Goal: Navigation & Orientation: Find specific page/section

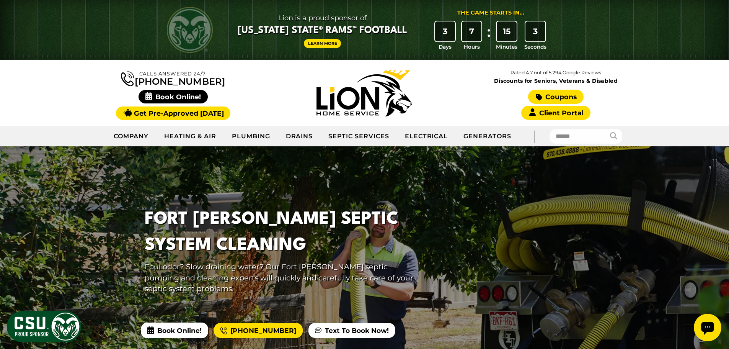
click at [550, 93] on link "Coupons" at bounding box center [555, 97] width 55 height 14
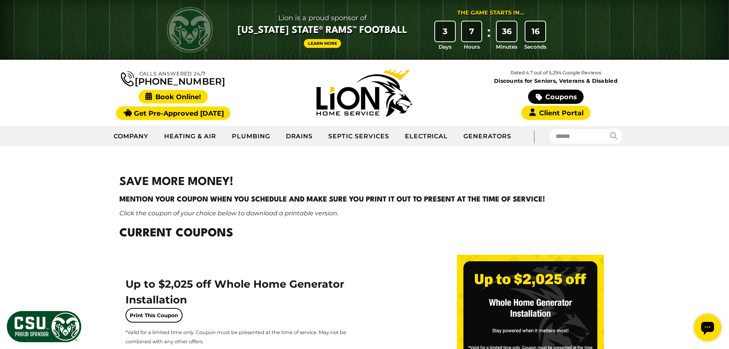
click at [177, 97] on span "Book Online!" at bounding box center [173, 96] width 69 height 13
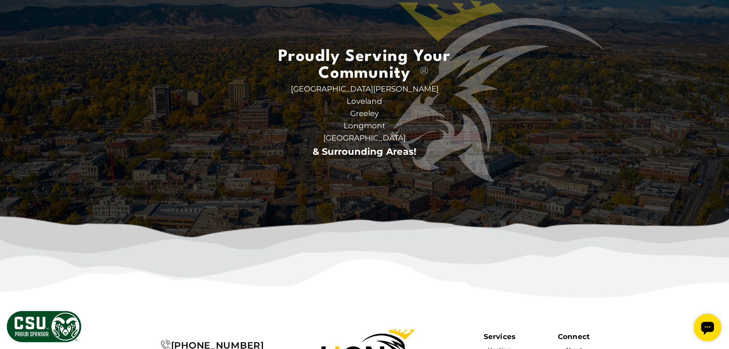
scroll to position [2883, 0]
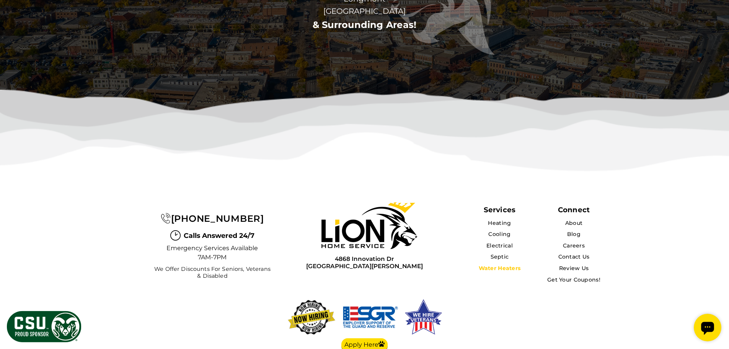
click at [499, 264] on link "Water Heaters" at bounding box center [500, 267] width 42 height 7
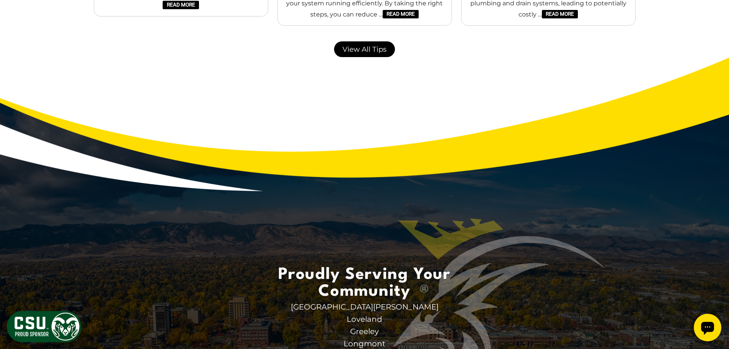
scroll to position [1761, 0]
